Goal: Find specific page/section: Find specific page/section

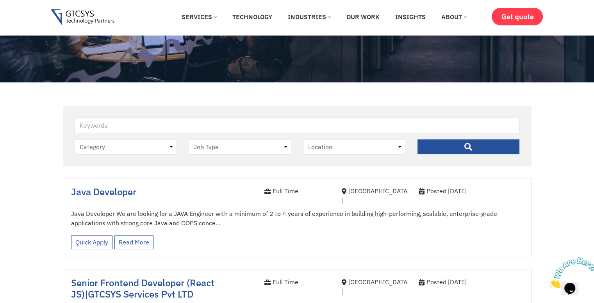
scroll to position [154, 0]
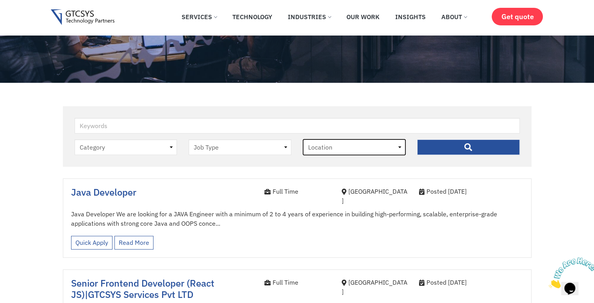
click at [315, 155] on select "Location Ahmedabad" at bounding box center [354, 147] width 103 height 16
click at [325, 152] on select "Location Ahmedabad" at bounding box center [354, 147] width 103 height 16
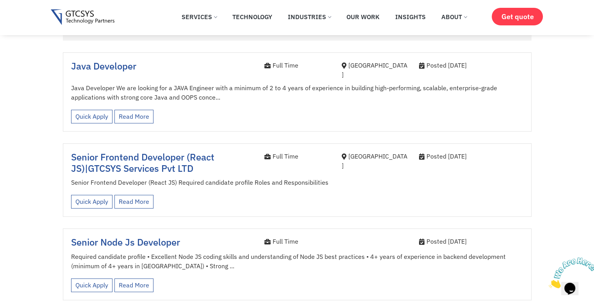
scroll to position [249, 0]
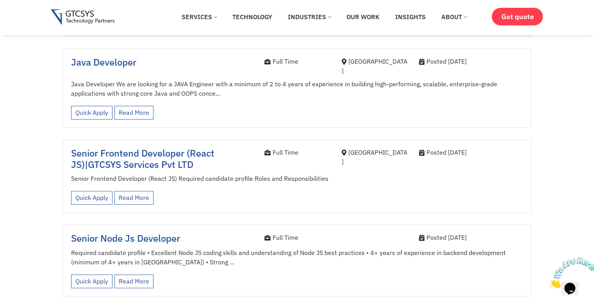
click at [394, 158] on div "[GEOGRAPHIC_DATA]" at bounding box center [374, 160] width 77 height 27
click at [136, 191] on link "Read More" at bounding box center [133, 198] width 39 height 14
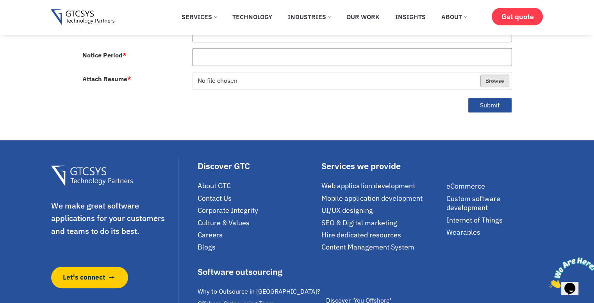
scroll to position [528, 0]
